Goal: Information Seeking & Learning: Learn about a topic

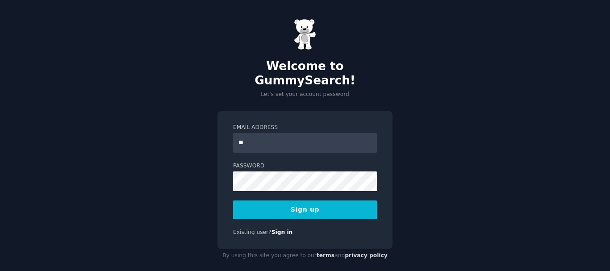
type input "**********"
click at [219, 151] on div "**********" at bounding box center [305, 180] width 175 height 138
click at [225, 161] on div "**********" at bounding box center [305, 180] width 175 height 138
click at [299, 201] on button "Sign up" at bounding box center [305, 210] width 144 height 19
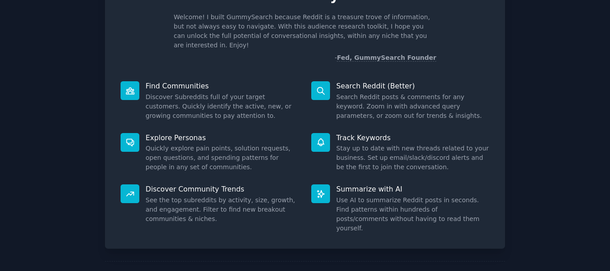
scroll to position [79, 0]
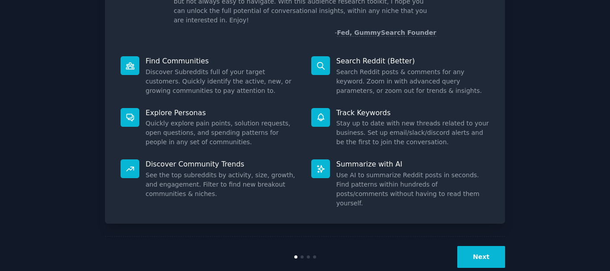
click at [478, 246] on button "Next" at bounding box center [481, 257] width 48 height 22
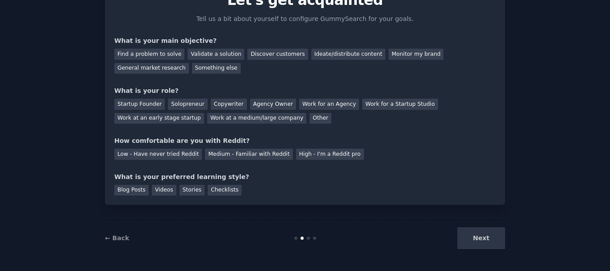
scroll to position [49, 0]
click at [189, 63] on div "General market research" at bounding box center [151, 68] width 75 height 11
click at [143, 101] on div "Startup Founder" at bounding box center [139, 104] width 50 height 11
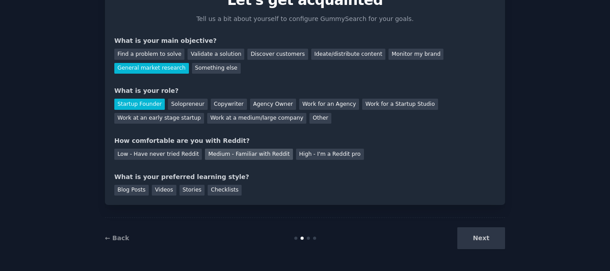
click at [239, 153] on div "Medium - Familiar with Reddit" at bounding box center [249, 154] width 88 height 11
click at [130, 192] on div "Blog Posts" at bounding box center [131, 190] width 34 height 11
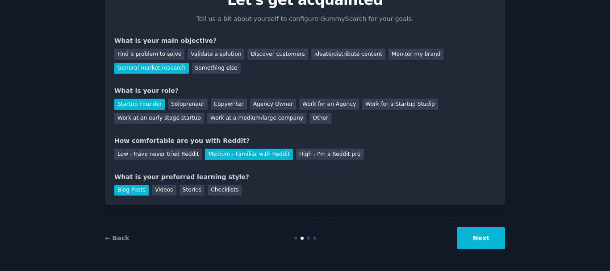
click at [482, 237] on button "Next" at bounding box center [481, 238] width 48 height 22
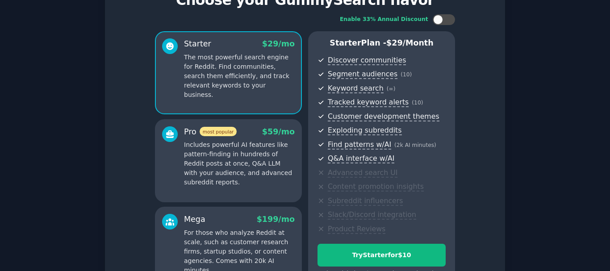
scroll to position [153, 0]
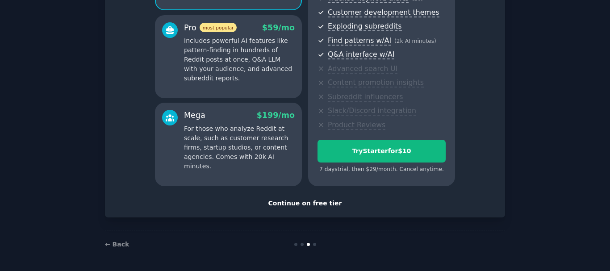
click at [324, 202] on div "Continue on free tier" at bounding box center [304, 203] width 381 height 9
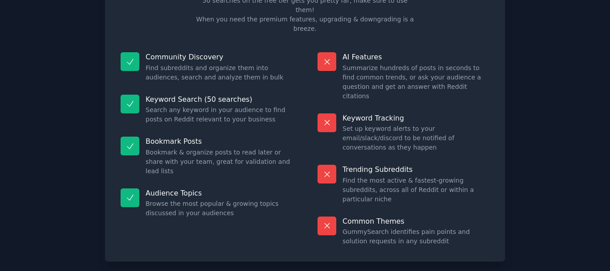
scroll to position [77, 0]
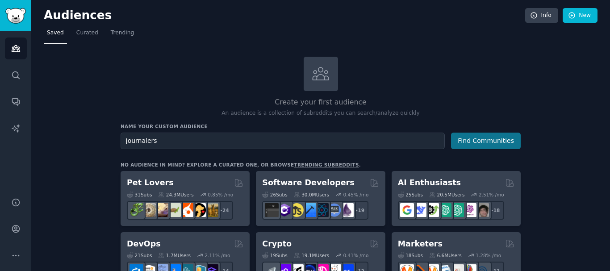
type input "Journalers"
click at [482, 143] on button "Find Communities" at bounding box center [486, 141] width 70 height 17
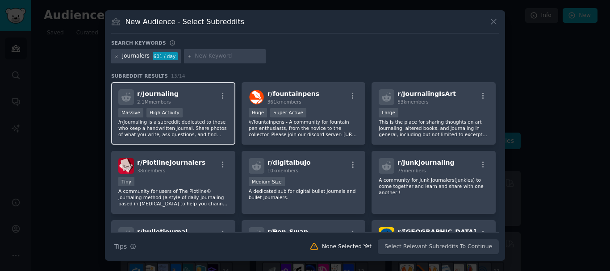
click at [204, 96] on div "r/ Journaling 2.1M members" at bounding box center [173, 97] width 110 height 16
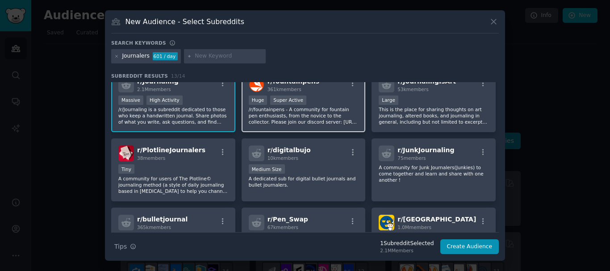
scroll to position [26, 0]
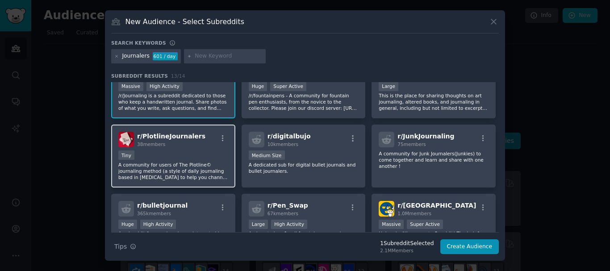
click at [207, 133] on div "r/ PlotlineJournalers 38 members" at bounding box center [173, 140] width 110 height 16
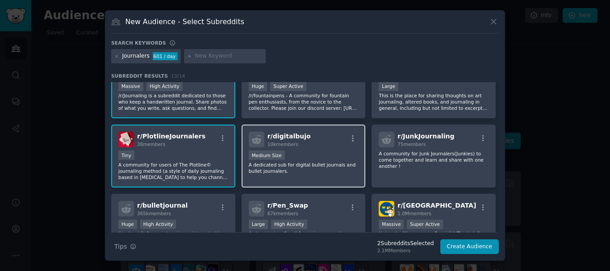
click at [335, 137] on div "r/ digitalbujo 10k members" at bounding box center [304, 140] width 110 height 16
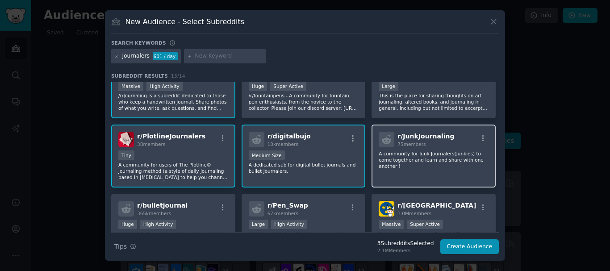
click at [449, 134] on div "r/ JunkJournaling 75 members" at bounding box center [434, 140] width 110 height 16
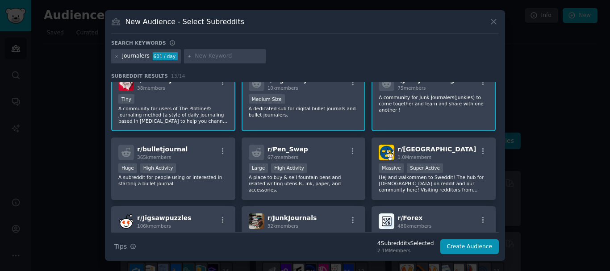
scroll to position [83, 0]
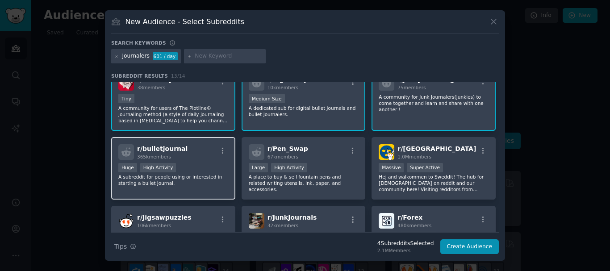
click at [196, 150] on div "r/ bulletjournal 365k members" at bounding box center [173, 152] width 110 height 16
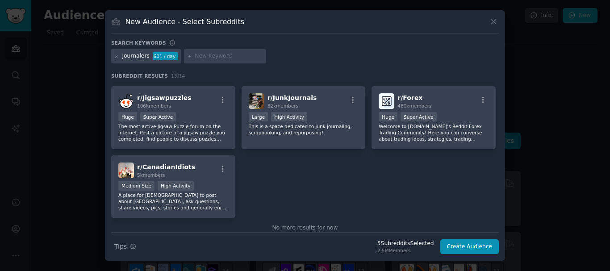
scroll to position [203, 0]
click at [232, 57] on input "text" at bounding box center [229, 56] width 68 height 8
type input "m"
click at [477, 247] on button "Create Audience" at bounding box center [469, 246] width 59 height 15
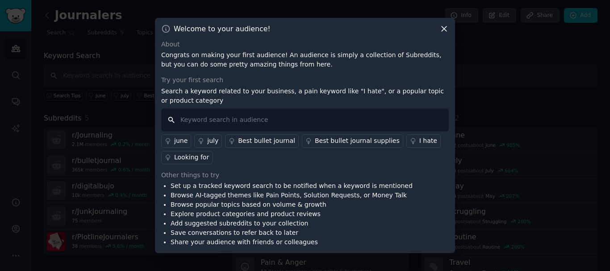
click at [261, 119] on input "text" at bounding box center [305, 120] width 288 height 23
type input "guided journals"
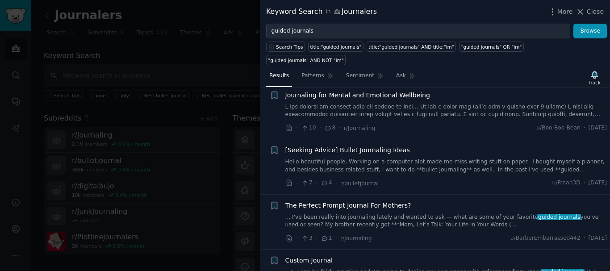
scroll to position [396, 0]
click at [336, 201] on span "The Perfect Prompt Journal For Mothers?" at bounding box center [348, 205] width 126 height 9
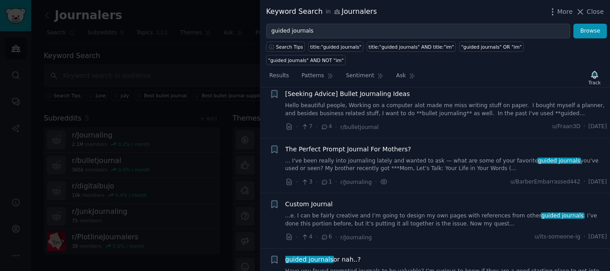
scroll to position [495, 0]
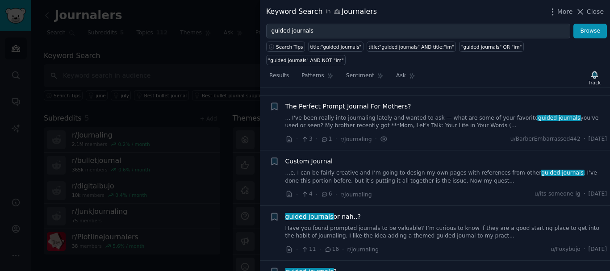
click at [422, 114] on link "... I've been really into journaling lately and wanted to ask — what are some o…" at bounding box center [446, 122] width 322 height 16
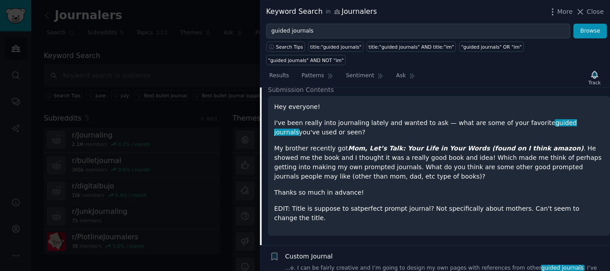
scroll to position [588, 0]
click at [585, 12] on icon at bounding box center [580, 11] width 9 height 9
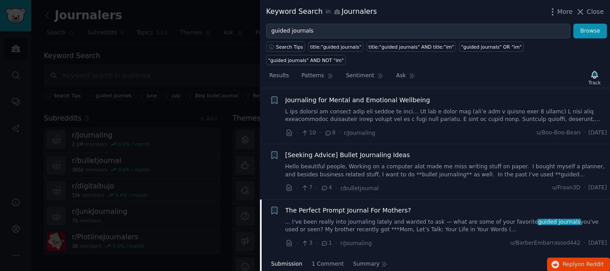
scroll to position [391, 0]
click at [357, 205] on span "The Perfect Prompt Journal For Mothers?" at bounding box center [348, 209] width 126 height 9
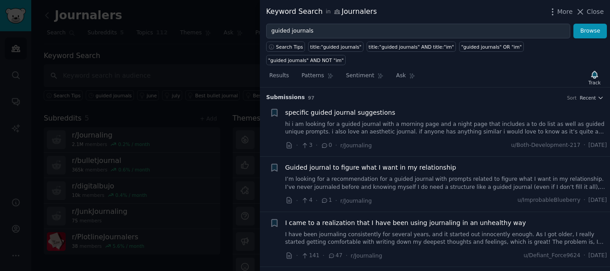
click at [385, 163] on span "Guided journal to figure what I want in my relationship" at bounding box center [370, 167] width 171 height 9
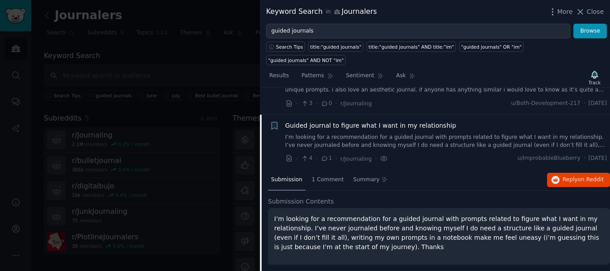
scroll to position [69, 0]
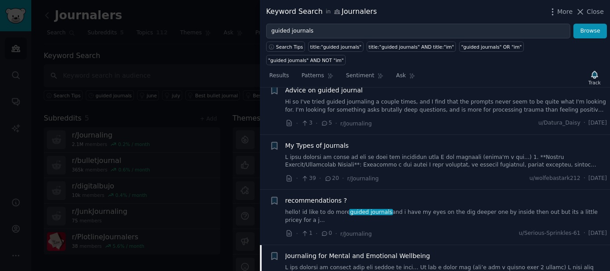
scroll to position [235, 0]
click at [355, 154] on link at bounding box center [446, 162] width 322 height 16
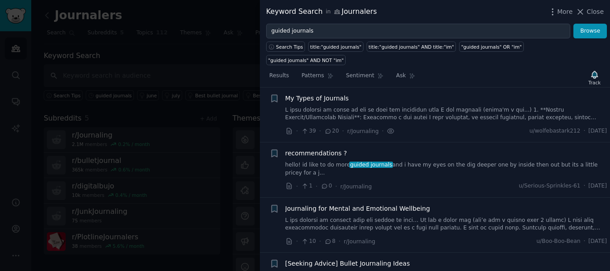
click at [372, 106] on link at bounding box center [446, 114] width 322 height 16
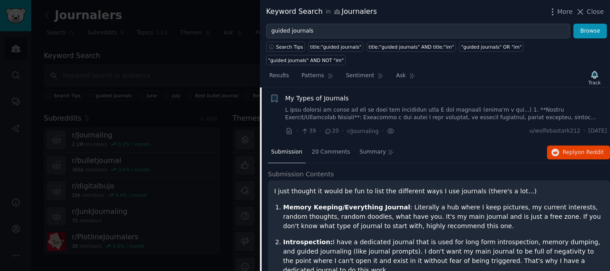
click at [372, 106] on link at bounding box center [446, 114] width 322 height 16
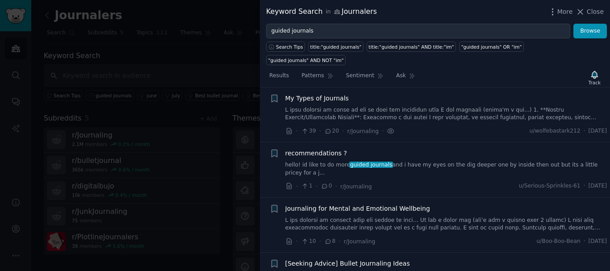
click at [372, 106] on link at bounding box center [446, 114] width 322 height 16
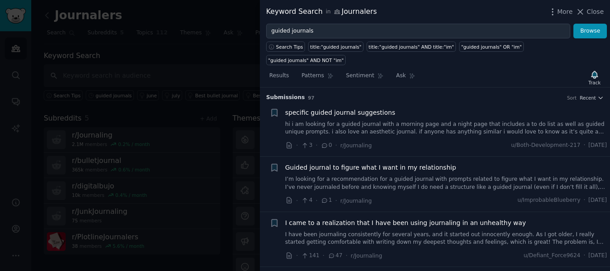
click at [377, 176] on link "I’m looking for a recommendation for a guided journal with prompts related to f…" at bounding box center [446, 184] width 322 height 16
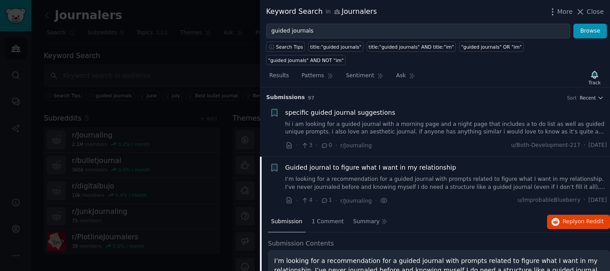
click at [377, 176] on link "I’m looking for a recommendation for a guided journal with prompts related to f…" at bounding box center [446, 184] width 322 height 16
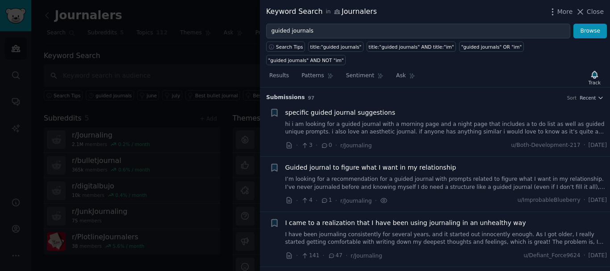
scroll to position [69, 0]
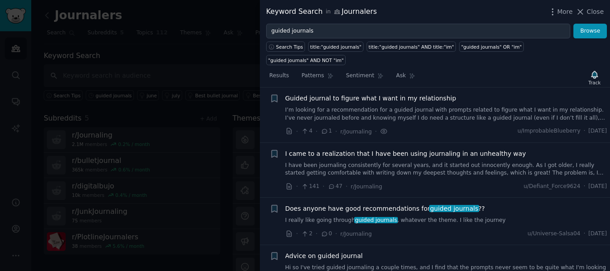
click at [381, 106] on link "I’m looking for a recommendation for a guided journal with prompts related to f…" at bounding box center [446, 114] width 322 height 16
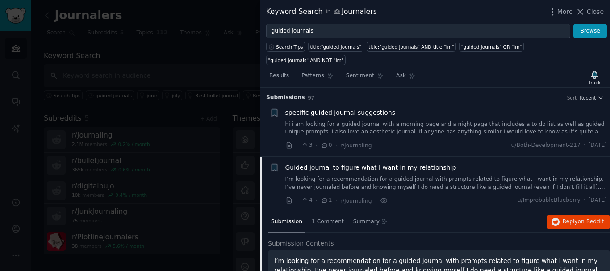
click at [380, 121] on link "hi i am looking for a guided journal with a morning page and a night page that …" at bounding box center [446, 129] width 322 height 16
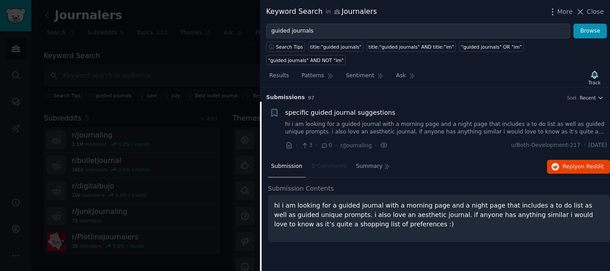
scroll to position [14, 0]
